Goal: Register for event/course

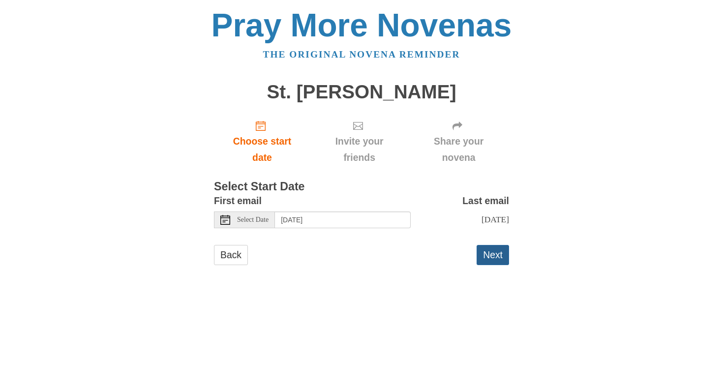
click at [487, 252] on button "Next" at bounding box center [493, 255] width 32 height 20
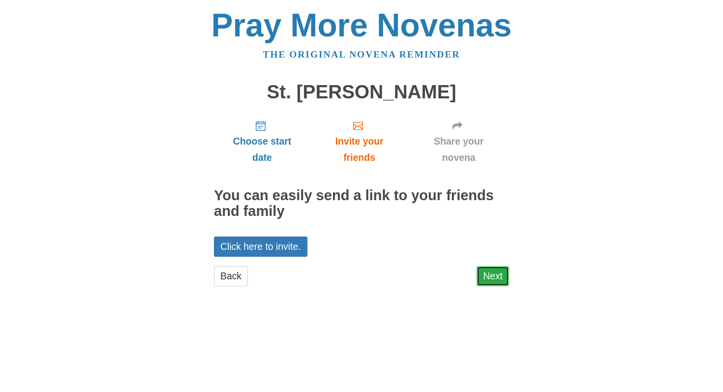
click at [487, 271] on link "Next" at bounding box center [493, 276] width 32 height 20
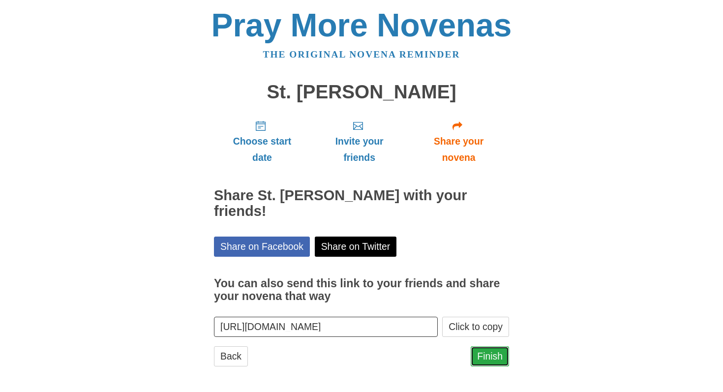
click at [481, 346] on link "Finish" at bounding box center [490, 356] width 38 height 20
